Goal: Task Accomplishment & Management: Complete application form

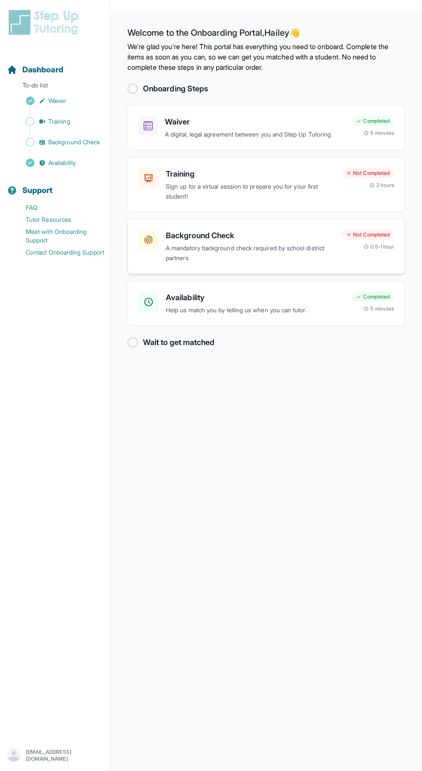
click at [196, 245] on p "A mandatory background check required by school district partners" at bounding box center [250, 253] width 169 height 20
